Goal: Browse casually: Explore the website without a specific task or goal

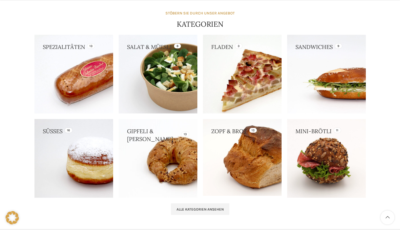
scroll to position [534, 0]
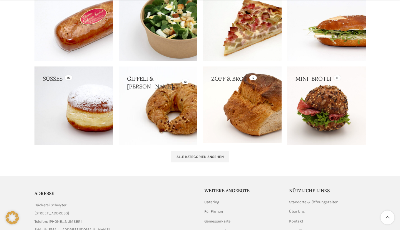
click at [164, 96] on link at bounding box center [158, 105] width 79 height 79
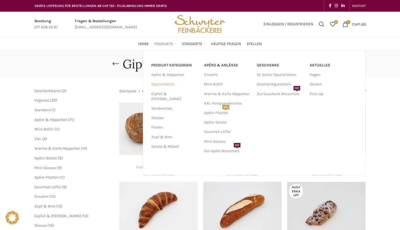
click at [165, 85] on link "Spezialitäten" at bounding box center [174, 84] width 46 height 9
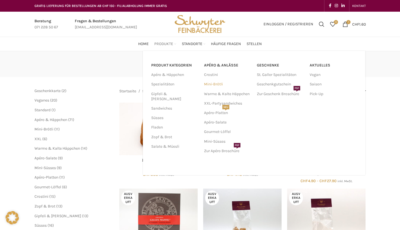
click at [219, 86] on link "Mini-Brötli" at bounding box center [227, 84] width 47 height 9
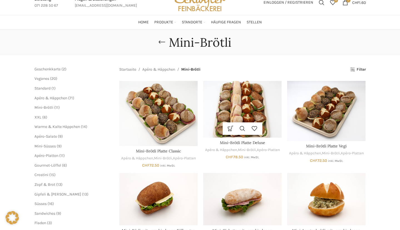
scroll to position [34, 0]
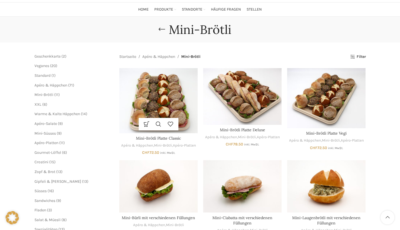
click at [157, 88] on img "Mini-Brötli Platte Classic" at bounding box center [158, 100] width 78 height 65
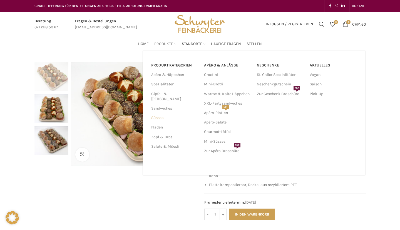
click at [158, 113] on link "Süsses" at bounding box center [174, 117] width 46 height 9
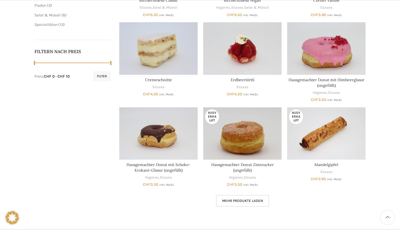
scroll to position [284, 0]
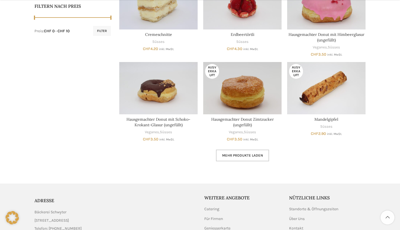
click at [256, 156] on span "Mehr Produkte laden" at bounding box center [242, 155] width 41 height 4
